Goal: Task Accomplishment & Management: Manage account settings

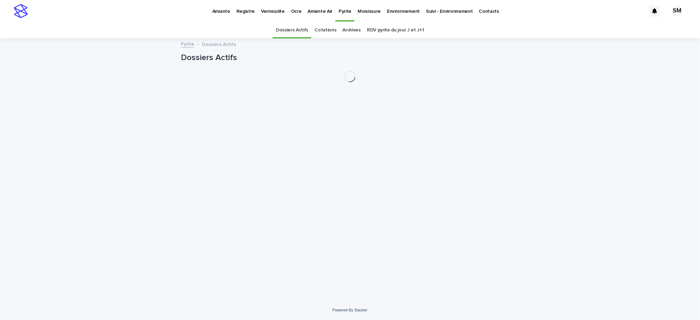
click at [340, 113] on div "Loading... Saving… Loading... Saving… Dossiers Actifs" at bounding box center [349, 161] width 345 height 244
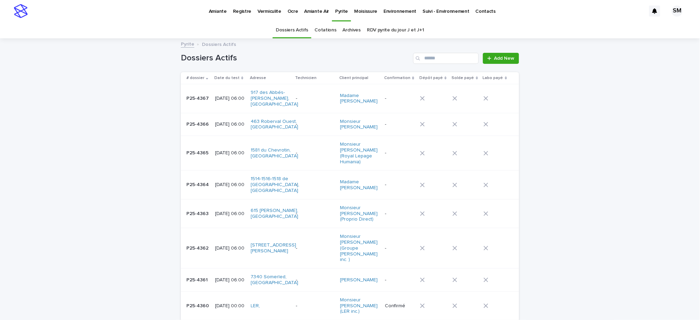
click at [395, 9] on p "Environnement" at bounding box center [400, 7] width 33 height 15
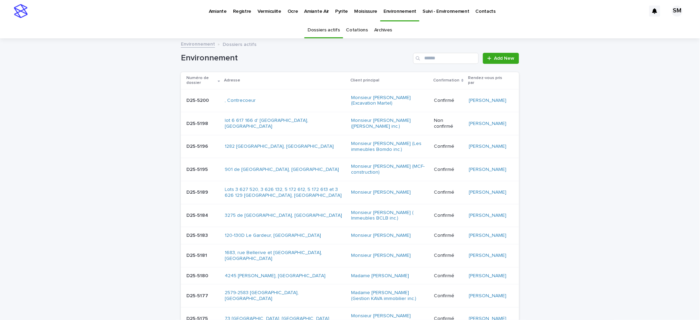
click at [421, 58] on div "Search" at bounding box center [418, 58] width 11 height 11
click at [434, 59] on input "Search" at bounding box center [446, 58] width 66 height 11
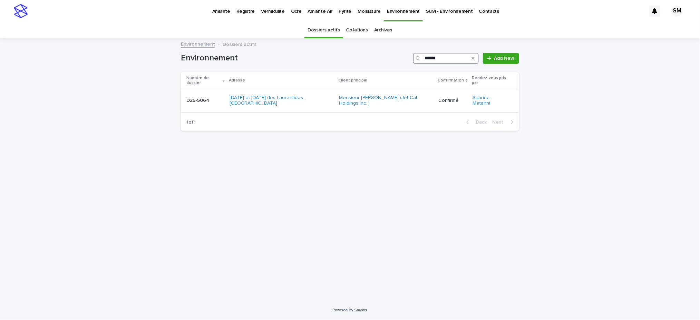
type input "******"
click at [191, 97] on div "D25-5064 D25-5064" at bounding box center [205, 100] width 38 height 11
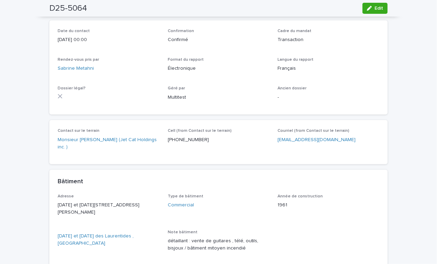
scroll to position [113, 0]
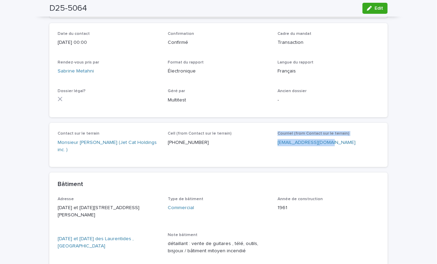
drag, startPoint x: 337, startPoint y: 143, endPoint x: 259, endPoint y: 142, distance: 78.0
click at [259, 142] on div "Contact sur le terrain Monsieur Carmine Trivisonno (Jet Cat Holdings inc. ) Cel…" at bounding box center [219, 145] width 322 height 28
click at [340, 151] on div "Courriel (from Contact sur le terrain) ctrivisonno@ctcinc.ca" at bounding box center [329, 141] width 102 height 20
drag, startPoint x: 333, startPoint y: 145, endPoint x: 272, endPoint y: 146, distance: 60.8
click at [272, 146] on div "Contact sur le terrain Monsieur Carmine Trivisonno (Jet Cat Holdings inc. ) Cel…" at bounding box center [219, 145] width 322 height 28
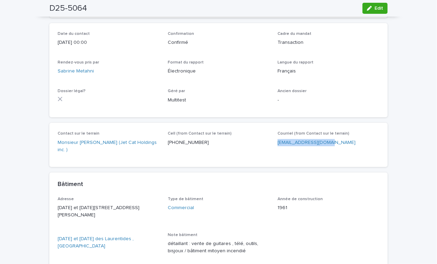
copy link "ctrivisonno@ctcinc.ca"
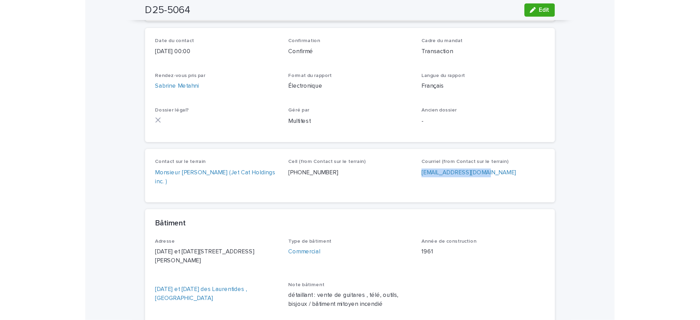
scroll to position [0, 0]
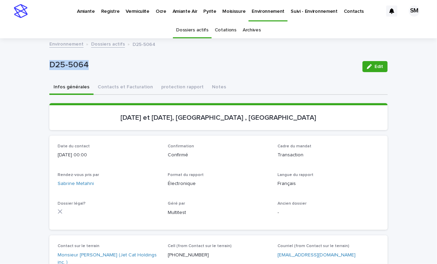
drag, startPoint x: 97, startPoint y: 68, endPoint x: 40, endPoint y: 62, distance: 56.9
click at [40, 62] on div "Loading... Saving… Loading... Saving… D25-5064 Edit D25-5064 Edit Sorry, there …" at bounding box center [218, 265] width 437 height 453
copy p "D25-5064"
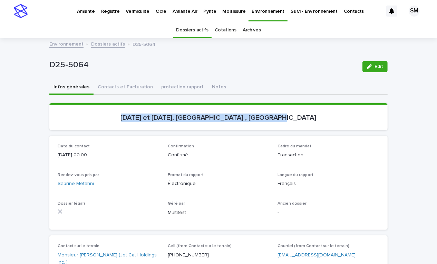
drag, startPoint x: 298, startPoint y: 114, endPoint x: 136, endPoint y: 123, distance: 162.2
click at [136, 123] on section "1696 et 1698, boulevard des Laurentides , Laval" at bounding box center [218, 116] width 338 height 27
copy p "1696 et 1698, boulevard des Laurentides , Laval"
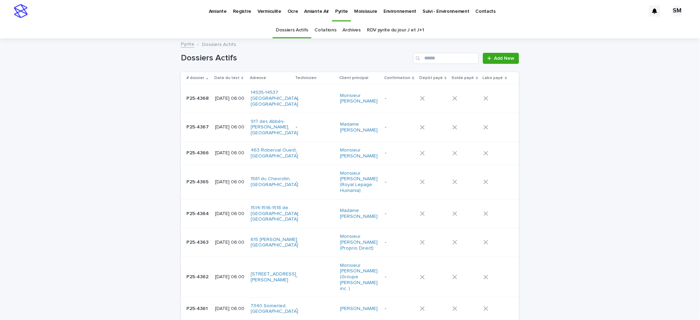
click at [191, 271] on div "P25-4362 P25-4362" at bounding box center [197, 276] width 23 height 11
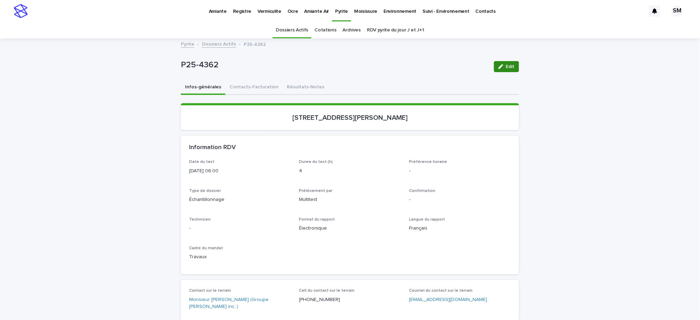
click at [506, 65] on span "Edit" at bounding box center [510, 66] width 9 height 5
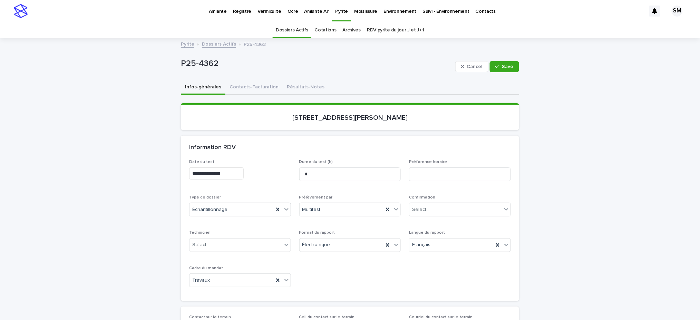
click at [204, 173] on input "**********" at bounding box center [216, 173] width 55 height 12
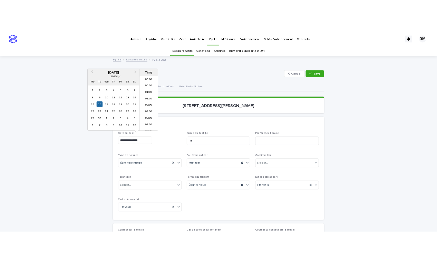
scroll to position [86, 0]
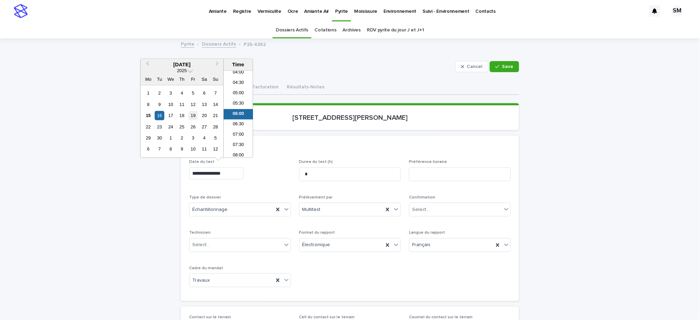
click at [192, 113] on div "19" at bounding box center [193, 115] width 9 height 9
type input "**********"
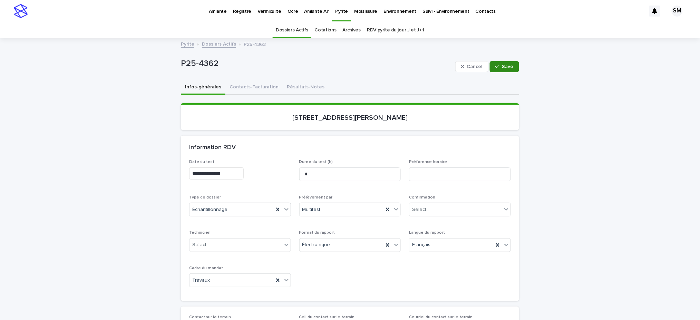
click at [506, 68] on span "Save" at bounding box center [507, 66] width 11 height 5
